Goal: Task Accomplishment & Management: Manage account settings

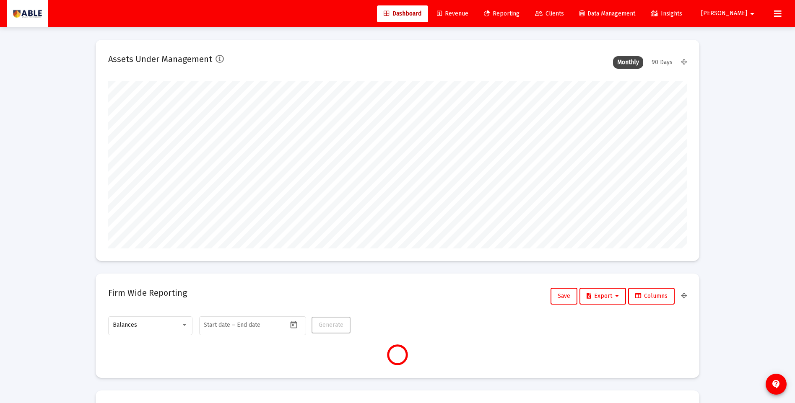
scroll to position [168, 312]
type input "[DATE]"
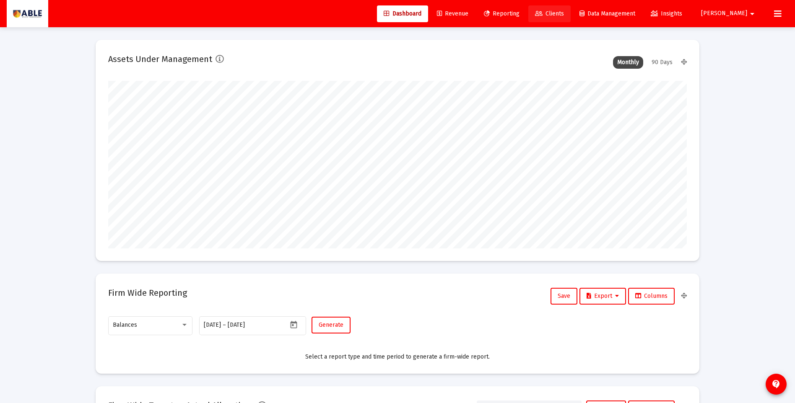
click at [564, 15] on span "Clients" at bounding box center [549, 13] width 29 height 7
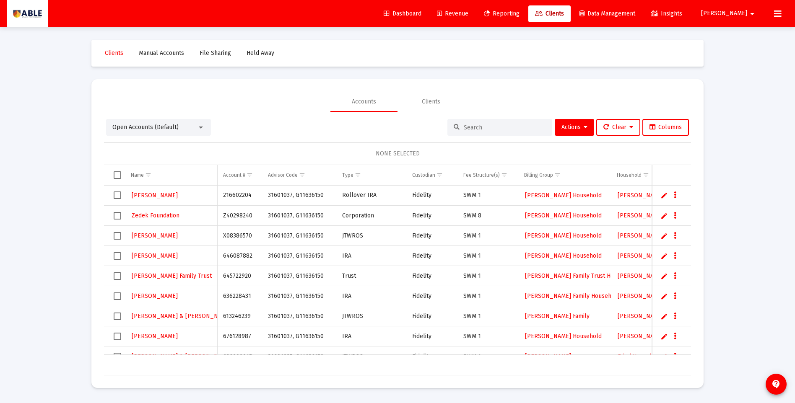
click at [481, 130] on input at bounding box center [505, 127] width 82 height 7
paste input "637665417"
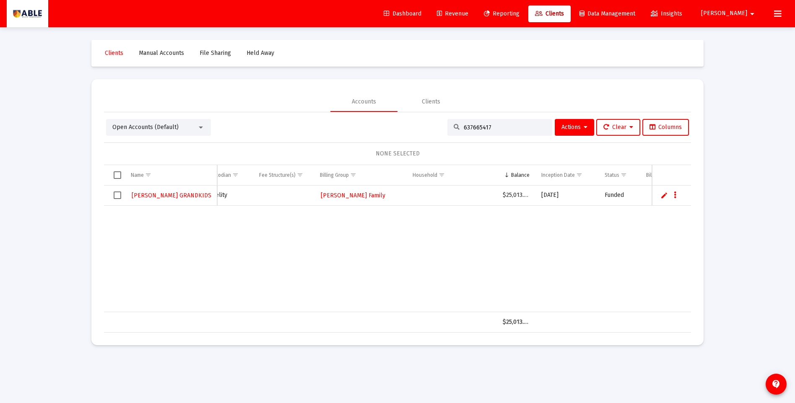
click at [478, 126] on input "637665417" at bounding box center [505, 127] width 82 height 7
paste input "493823"
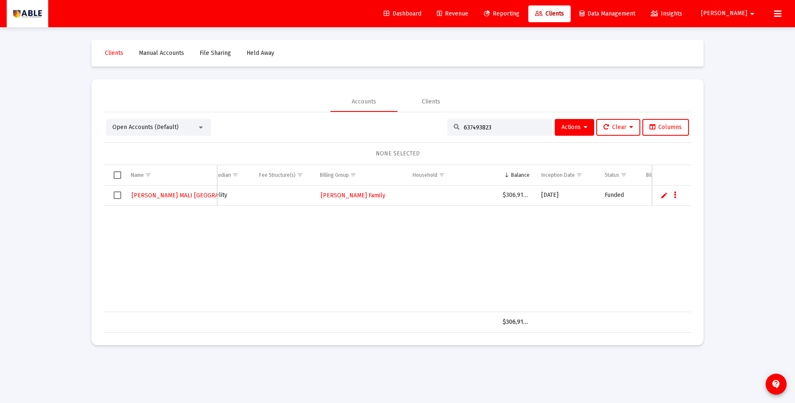
click at [481, 125] on input "637493823" at bounding box center [505, 127] width 82 height 7
paste input "72454"
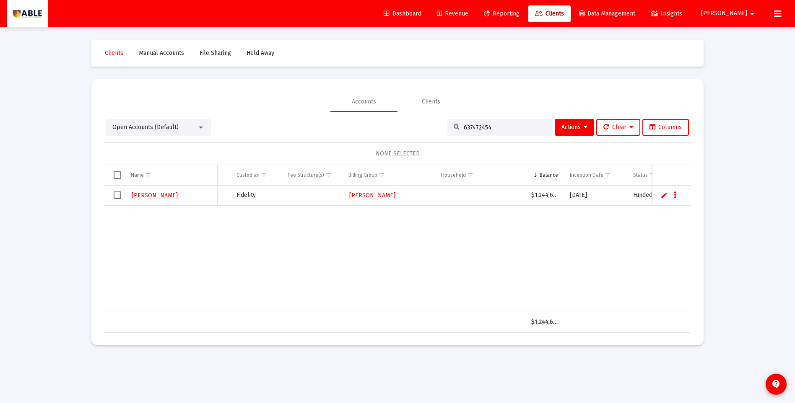
scroll to position [0, 156]
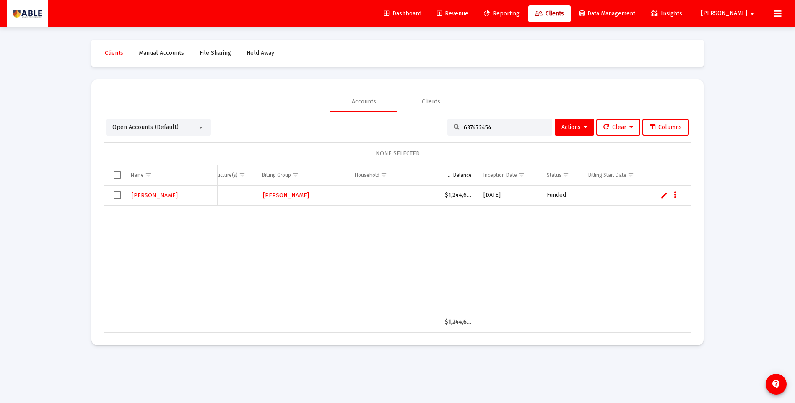
type input "637472454"
click at [291, 197] on span "[PERSON_NAME]" at bounding box center [286, 195] width 46 height 7
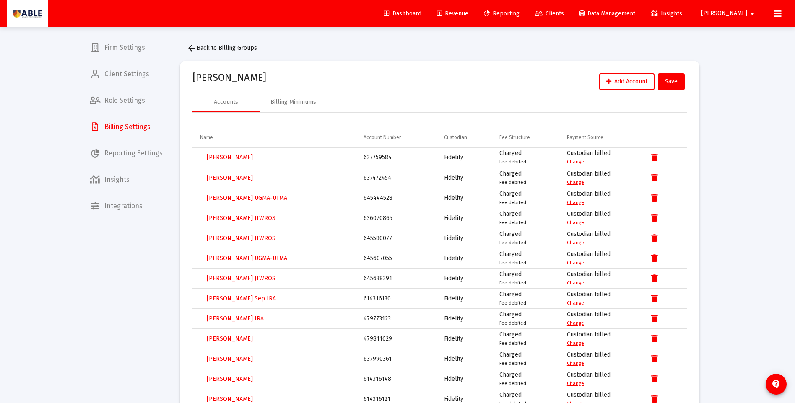
click at [543, 13] on icon at bounding box center [539, 14] width 8 height 6
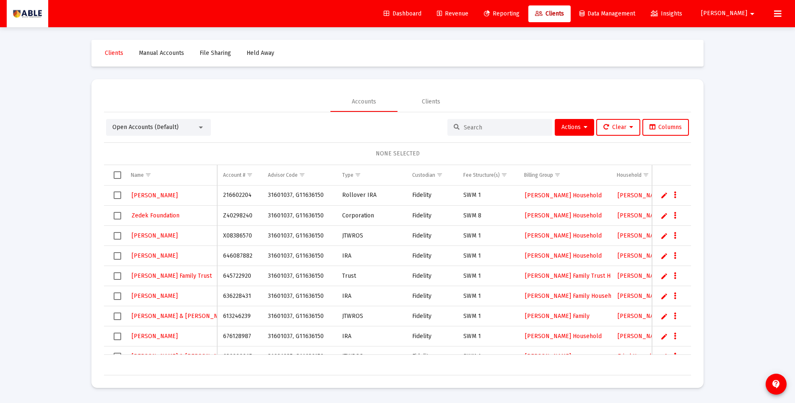
click at [495, 124] on input at bounding box center [505, 127] width 82 height 7
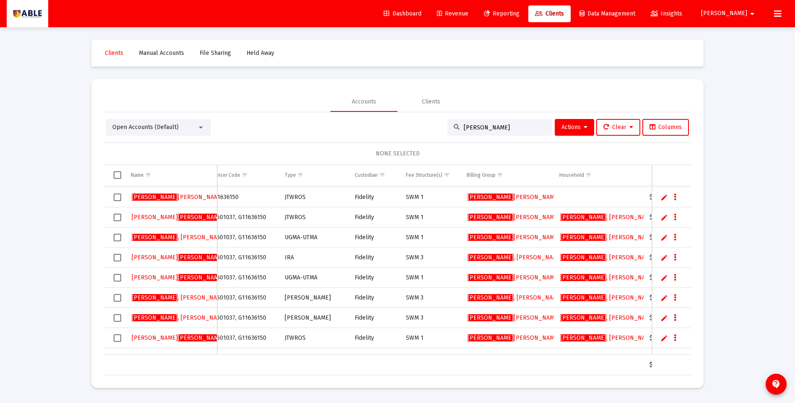
click at [468, 131] on div "[PERSON_NAME]" at bounding box center [499, 127] width 105 height 17
click at [469, 129] on input "[PERSON_NAME]" at bounding box center [505, 127] width 82 height 7
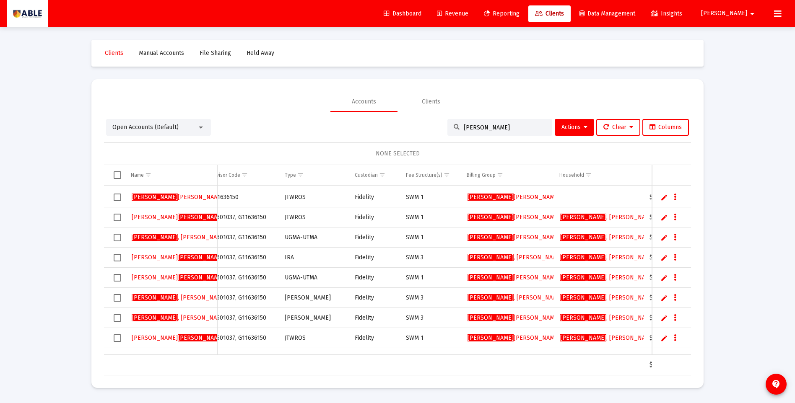
paste input "637472454"
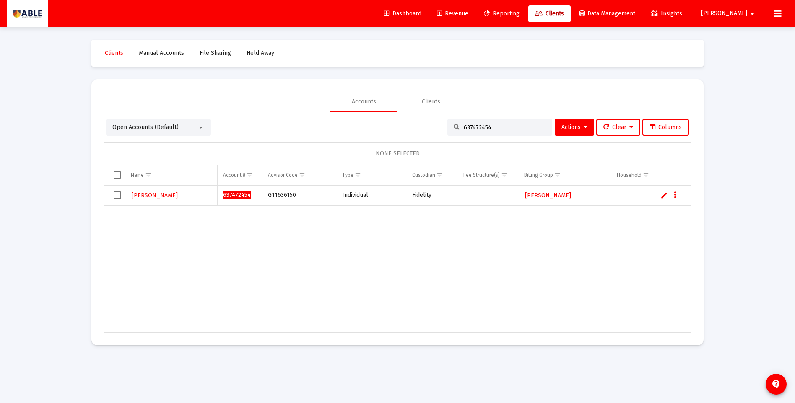
type input "637472454"
drag, startPoint x: 118, startPoint y: 195, endPoint x: 186, endPoint y: 205, distance: 69.0
click at [119, 195] on span "Select row" at bounding box center [118, 196] width 8 height 8
click at [677, 195] on div "Data grid" at bounding box center [676, 195] width 10 height 7
click at [675, 195] on icon "Data grid" at bounding box center [675, 195] width 3 height 10
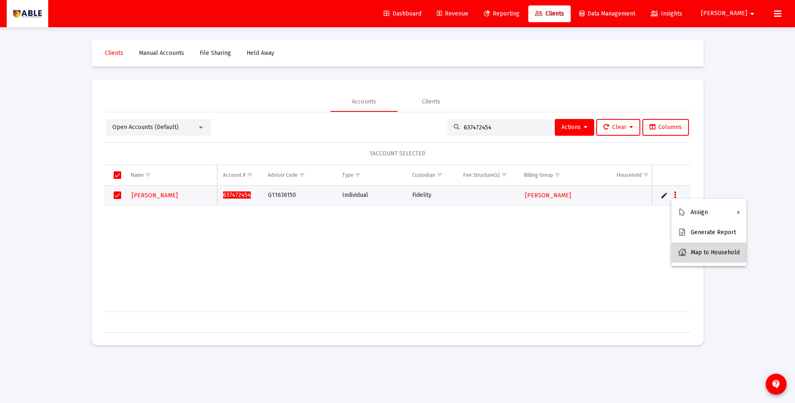
click at [688, 250] on button "Map to Household" at bounding box center [708, 253] width 75 height 20
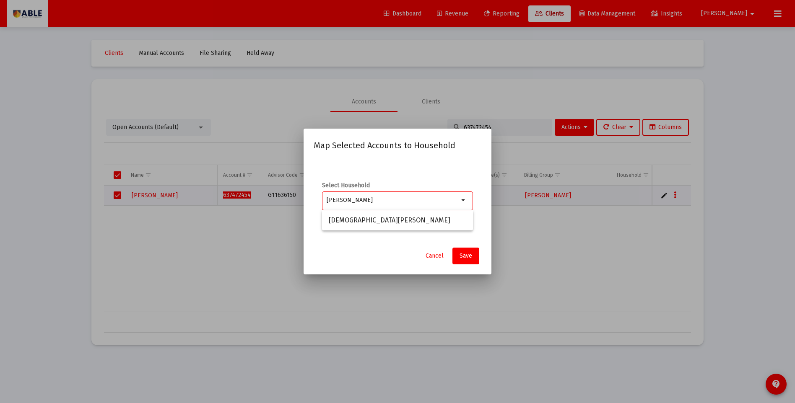
type input "[PERSON_NAME]"
click at [435, 255] on span "Cancel" at bounding box center [435, 255] width 18 height 7
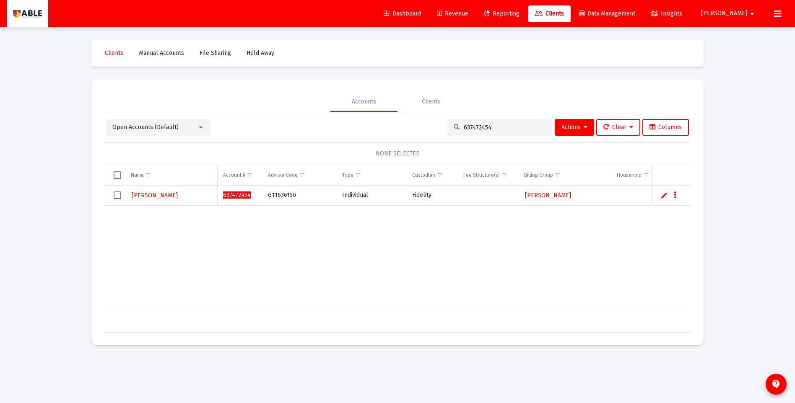
click at [117, 197] on span "Select row" at bounding box center [118, 196] width 8 height 8
click at [673, 197] on button "Data grid" at bounding box center [675, 196] width 8 height 8
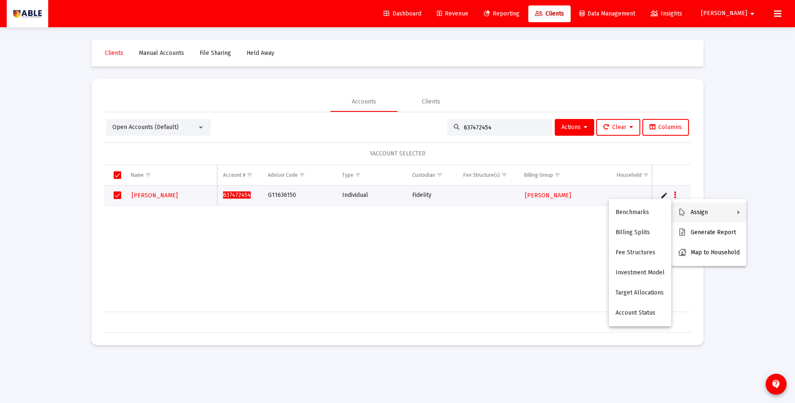
click at [578, 240] on div at bounding box center [397, 201] width 795 height 403
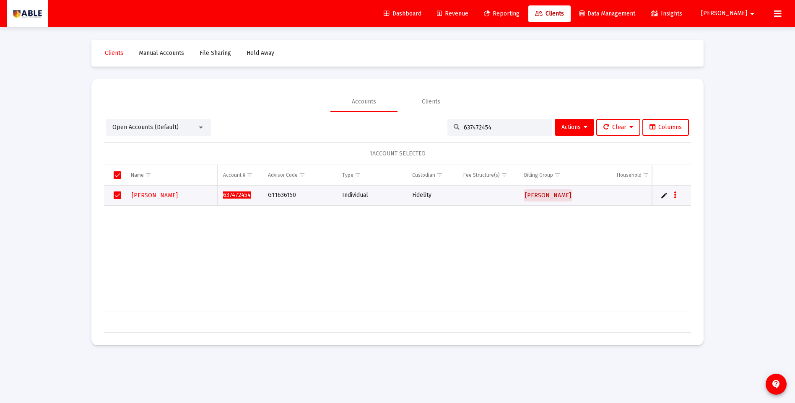
click at [557, 196] on span "[PERSON_NAME]" at bounding box center [548, 195] width 46 height 7
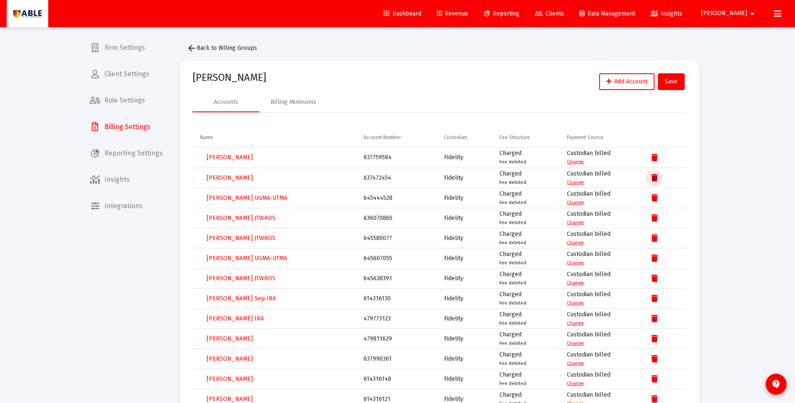
click at [650, 174] on button "Data grid" at bounding box center [654, 178] width 17 height 17
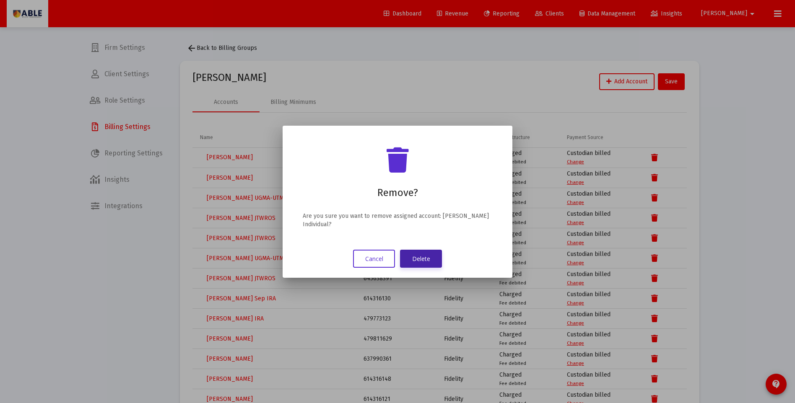
click at [423, 257] on button "Delete" at bounding box center [421, 259] width 42 height 18
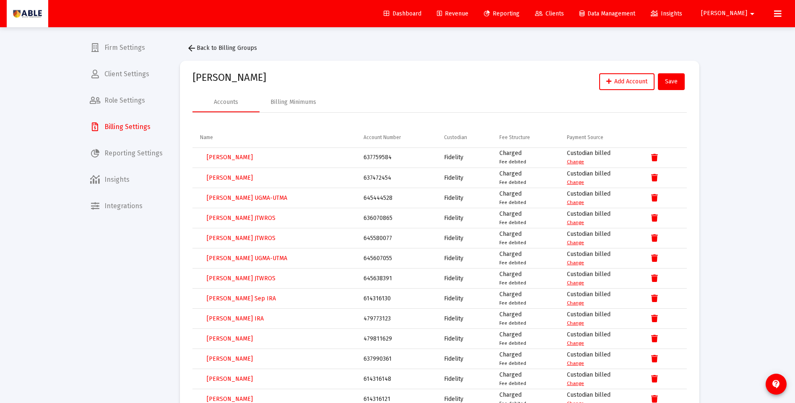
drag, startPoint x: 397, startPoint y: 157, endPoint x: 358, endPoint y: 159, distance: 38.6
click at [358, 159] on td "637759584" at bounding box center [398, 158] width 81 height 20
copy div "637759584"
click at [468, 15] on span "Revenue" at bounding box center [452, 13] width 31 height 7
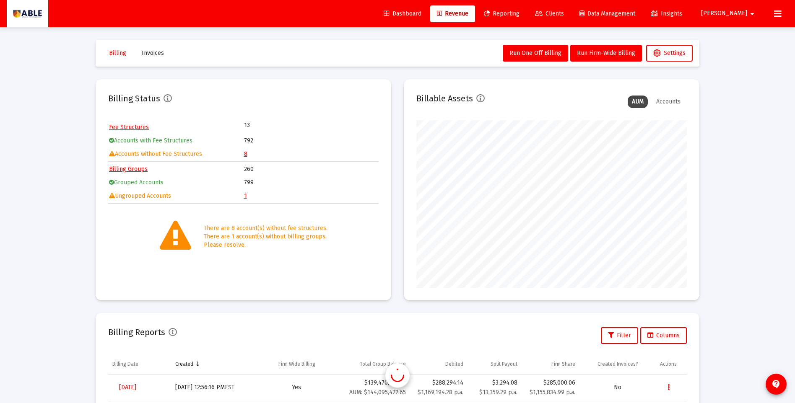
scroll to position [168, 270]
click at [244, 153] on link "8" at bounding box center [245, 154] width 3 height 7
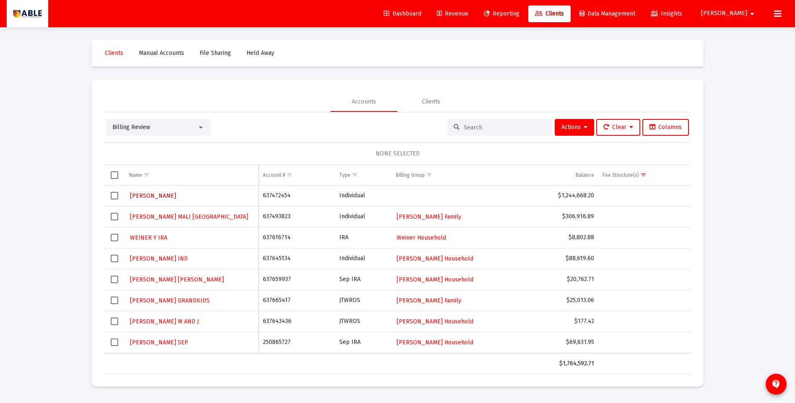
click at [156, 196] on span "[PERSON_NAME]" at bounding box center [153, 195] width 46 height 7
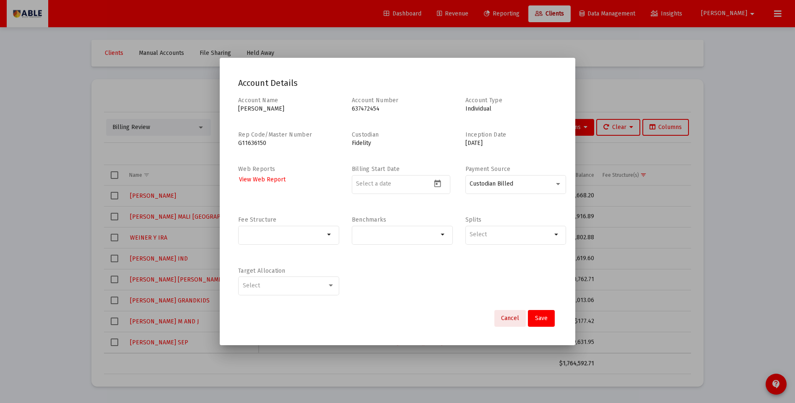
click at [509, 319] on span "Cancel" at bounding box center [510, 318] width 18 height 7
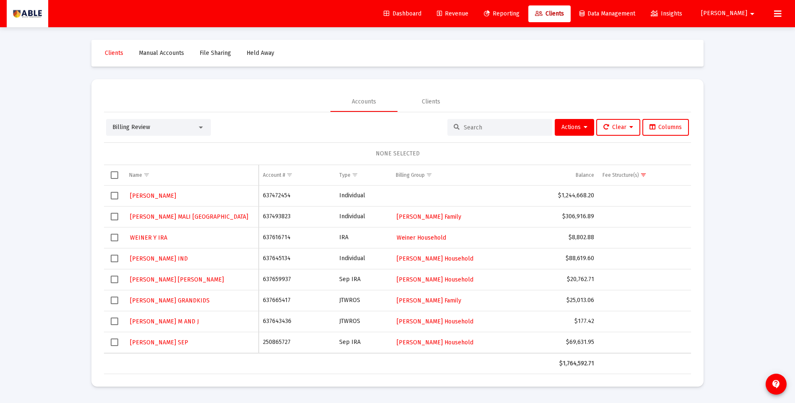
click at [133, 131] on div "Billing Review" at bounding box center [154, 127] width 85 height 8
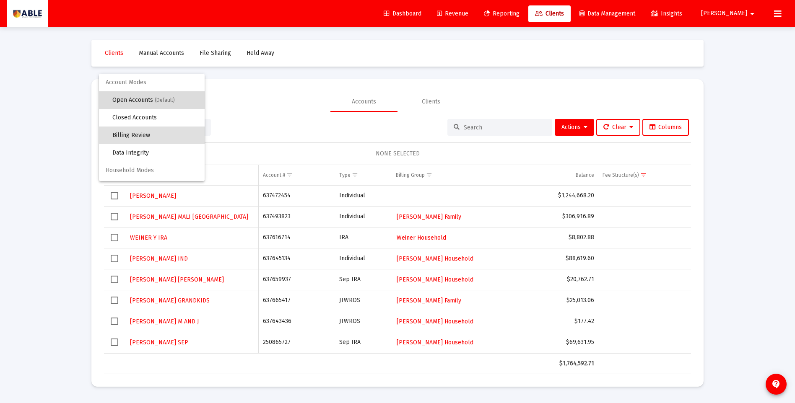
drag, startPoint x: 132, startPoint y: 101, endPoint x: 145, endPoint y: 103, distance: 13.5
click at [132, 101] on span "Open Accounts (Default)" at bounding box center [155, 100] width 86 height 18
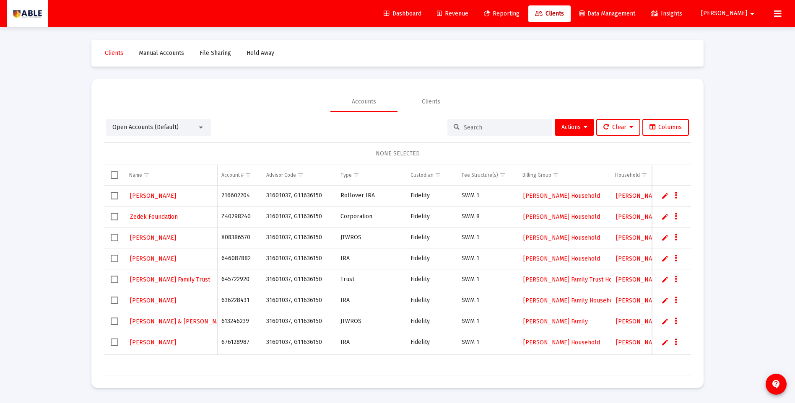
click at [473, 130] on input at bounding box center [505, 127] width 82 height 7
paste input "[PERSON_NAME]"
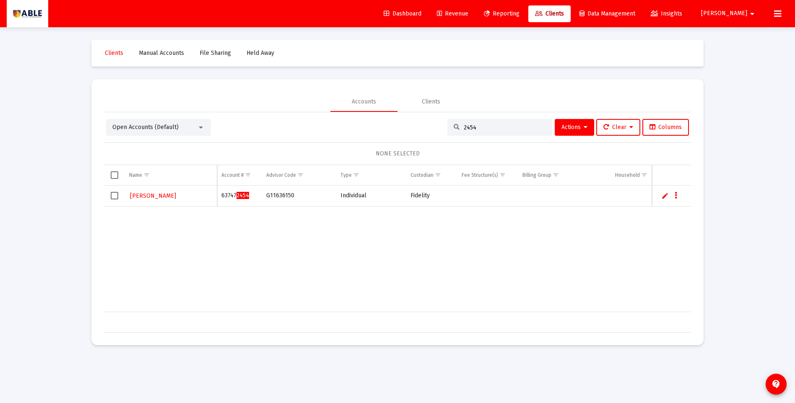
type input "2454"
click at [665, 196] on link "Edit" at bounding box center [665, 196] width 8 height 8
type input "[PERSON_NAME]"
type input "Individual"
click at [659, 202] on link "Save" at bounding box center [662, 200] width 8 height 8
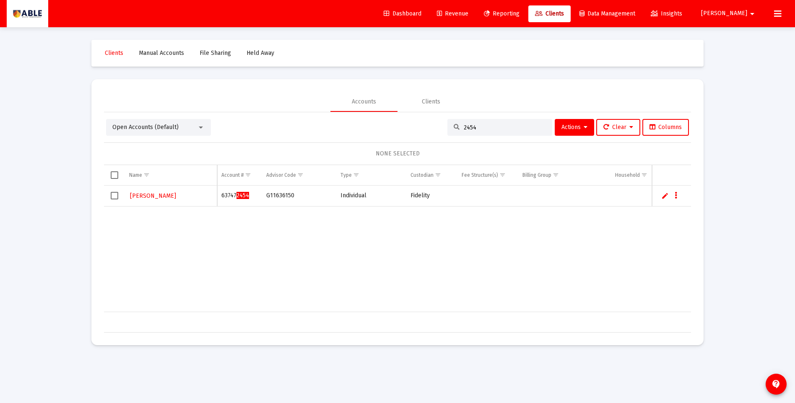
click at [242, 225] on div "[PERSON_NAME] 63747 2454 G11636150 Individual Fidelity $1,244,668.20 [DATE] Fun…" at bounding box center [527, 249] width 846 height 127
drag, startPoint x: 112, startPoint y: 195, endPoint x: 123, endPoint y: 196, distance: 10.5
click at [112, 195] on span "Select row" at bounding box center [115, 196] width 8 height 8
